Goal: Information Seeking & Learning: Learn about a topic

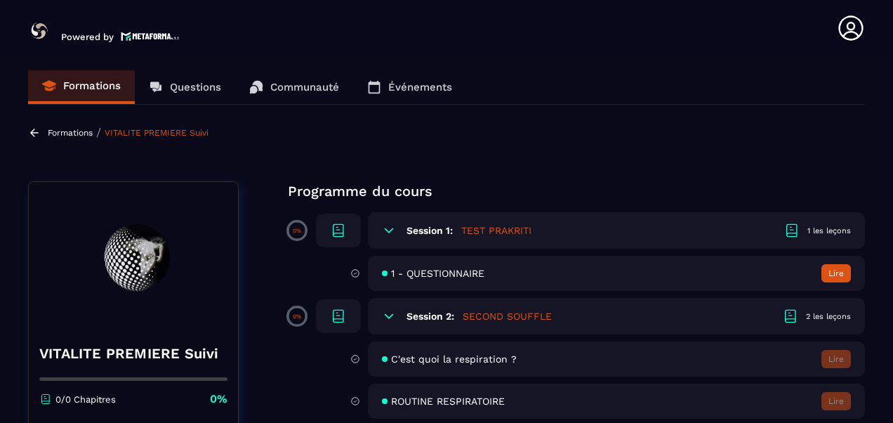
scroll to position [26, 0]
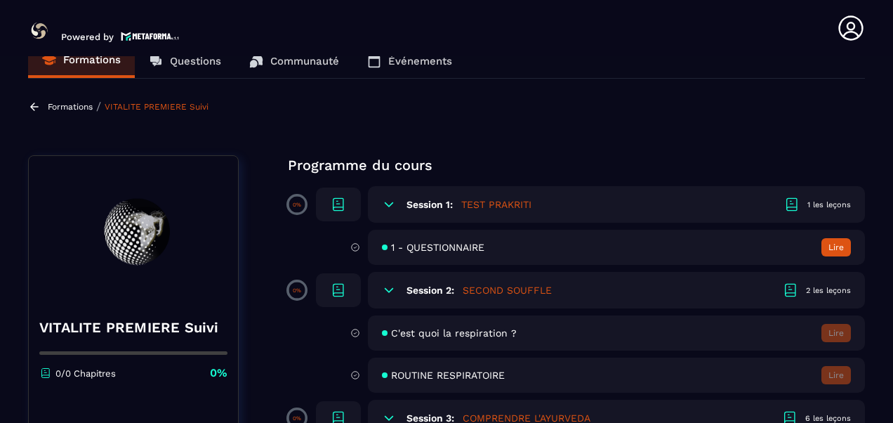
click at [514, 205] on h5 "TEST PRAKRITI" at bounding box center [496, 204] width 70 height 14
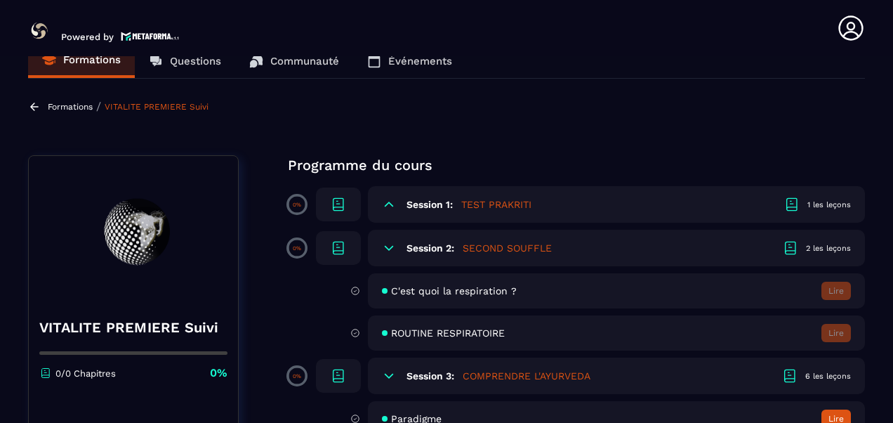
click at [392, 204] on icon at bounding box center [389, 204] width 14 height 14
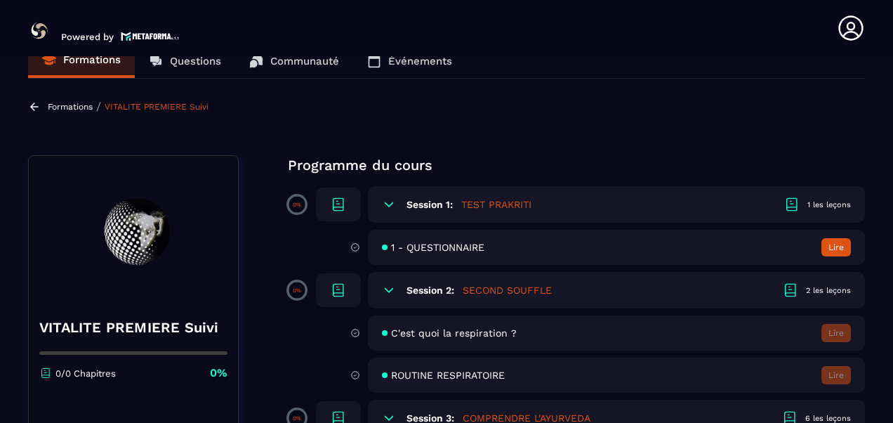
click at [832, 246] on button "Lire" at bounding box center [835, 247] width 29 height 18
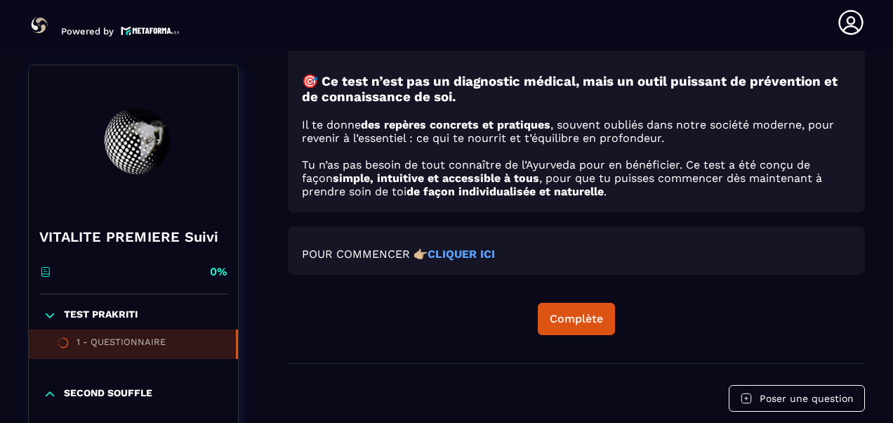
scroll to position [988, 0]
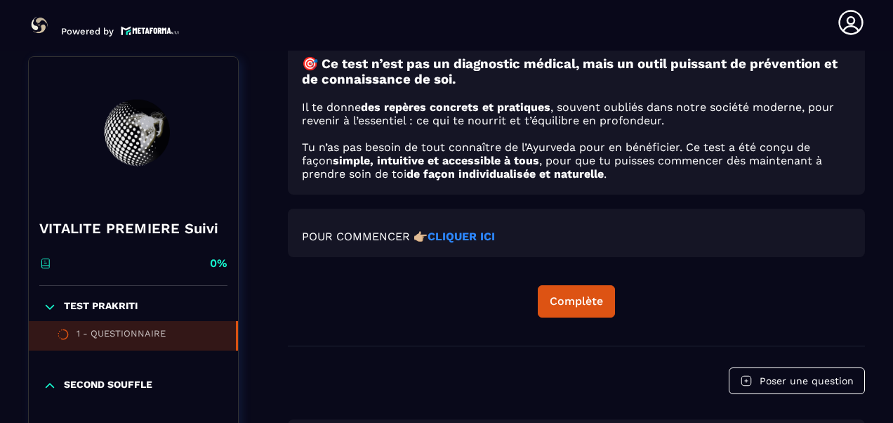
click at [482, 236] on strong "CLIQUER ICI" at bounding box center [461, 236] width 67 height 13
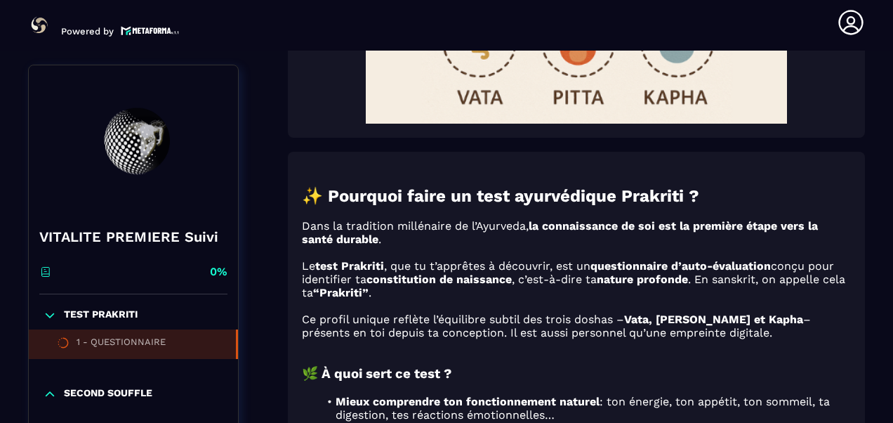
scroll to position [562, 0]
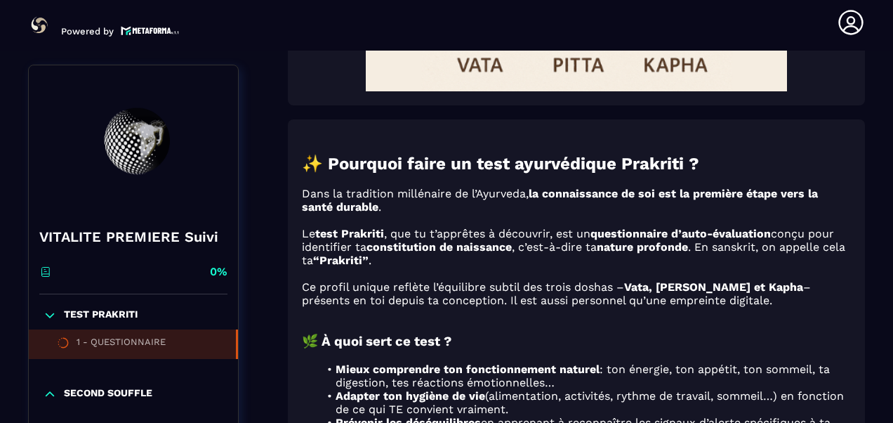
click at [54, 395] on icon at bounding box center [50, 394] width 14 height 14
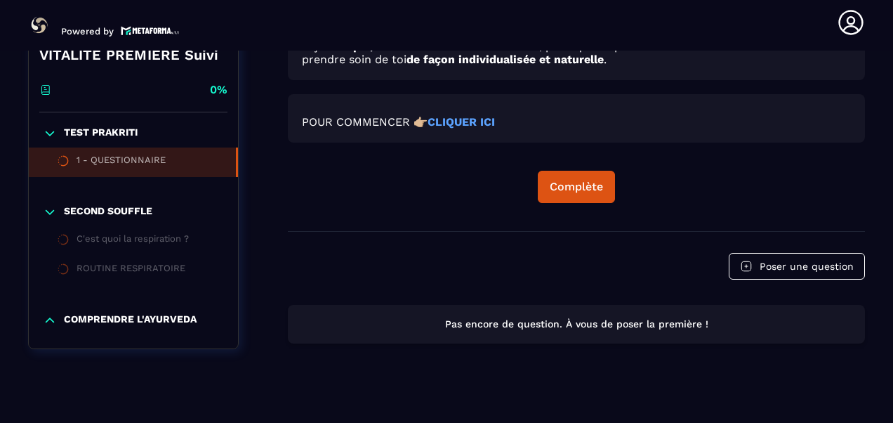
scroll to position [1116, 0]
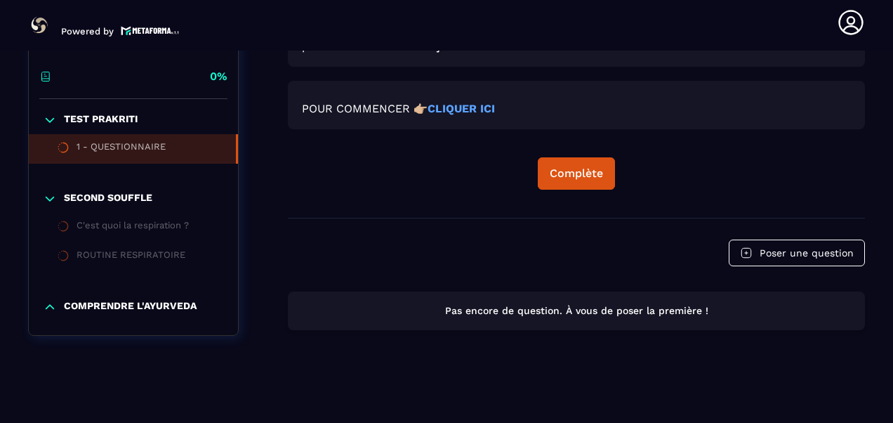
click at [65, 223] on icon at bounding box center [63, 226] width 13 height 13
click at [152, 226] on div "C'est quoi la respiration ?" at bounding box center [133, 227] width 112 height 15
click at [164, 251] on div "ROUTINE RESPIRATOIRE" at bounding box center [131, 256] width 109 height 15
click at [133, 305] on p "COMPRENDRE L'AYURVEDA" at bounding box center [130, 307] width 133 height 14
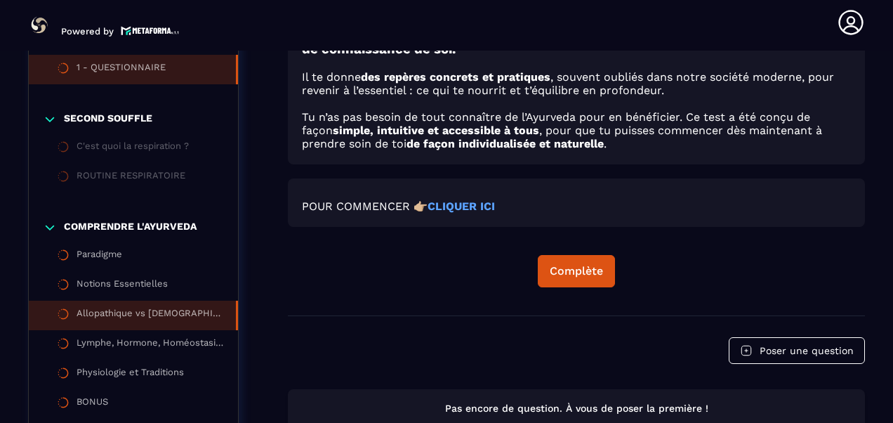
scroll to position [975, 0]
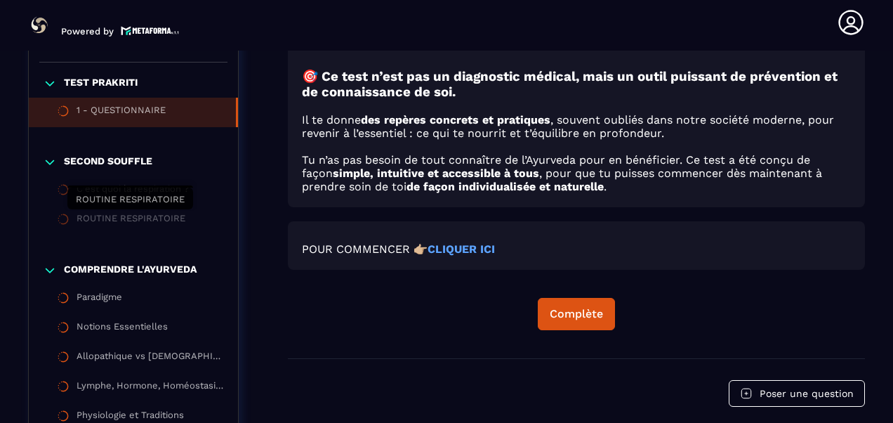
click at [137, 219] on div "ROUTINE RESPIRATOIRE" at bounding box center [131, 220] width 109 height 15
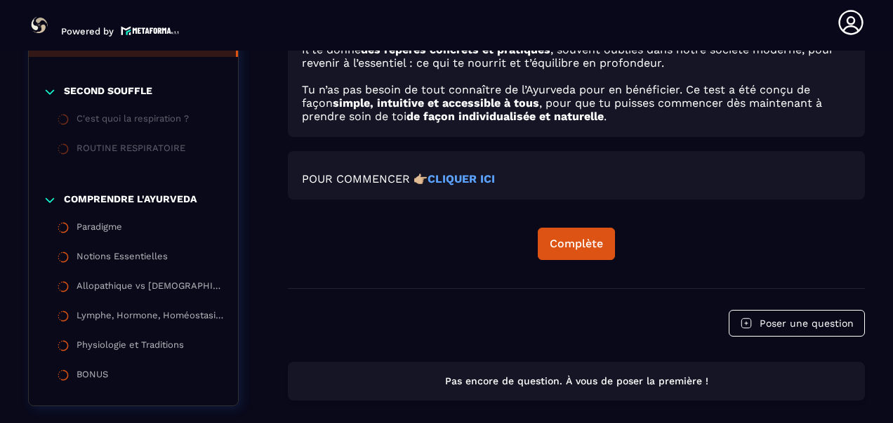
scroll to position [1116, 0]
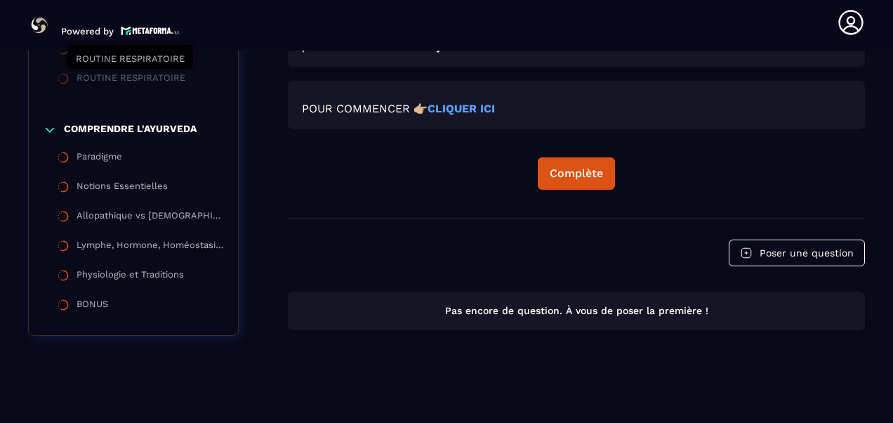
click at [126, 79] on div "ROUTINE RESPIRATOIRE" at bounding box center [131, 79] width 109 height 15
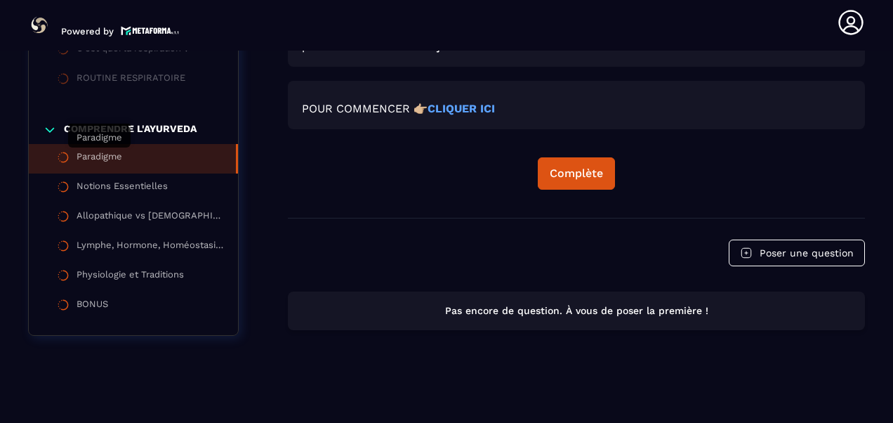
click at [116, 153] on div "Paradigme" at bounding box center [100, 158] width 46 height 15
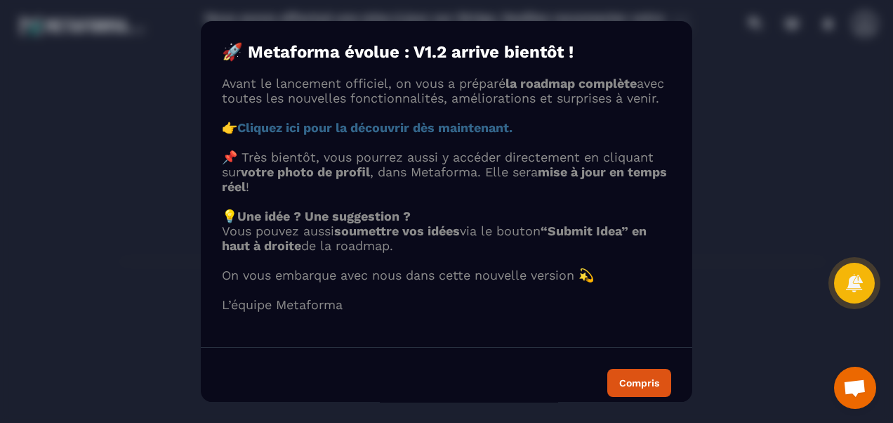
scroll to position [44, 0]
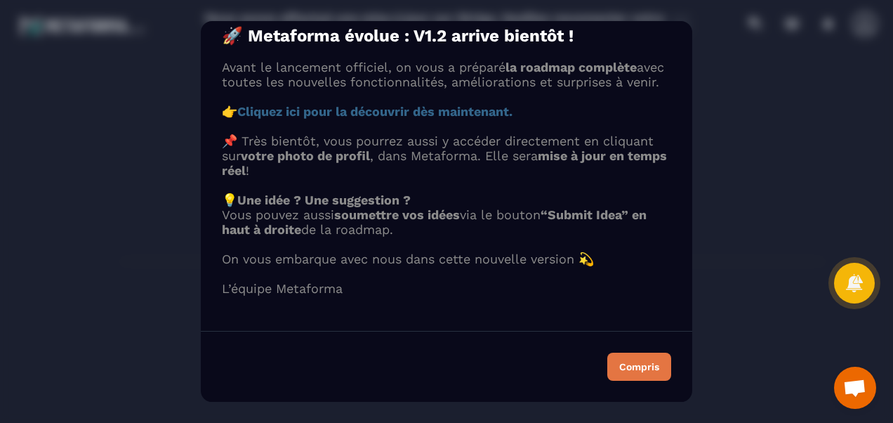
click at [626, 371] on div "Compris" at bounding box center [639, 367] width 40 height 10
